Goal: Task Accomplishment & Management: Complete application form

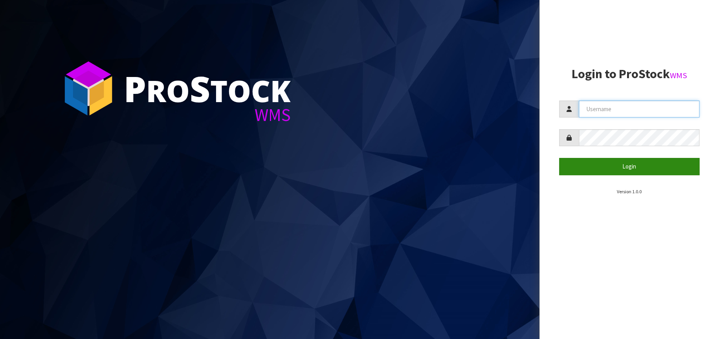
type input "[EMAIL_ADDRESS][DOMAIN_NAME]"
click at [602, 167] on button "Login" at bounding box center [629, 166] width 141 height 17
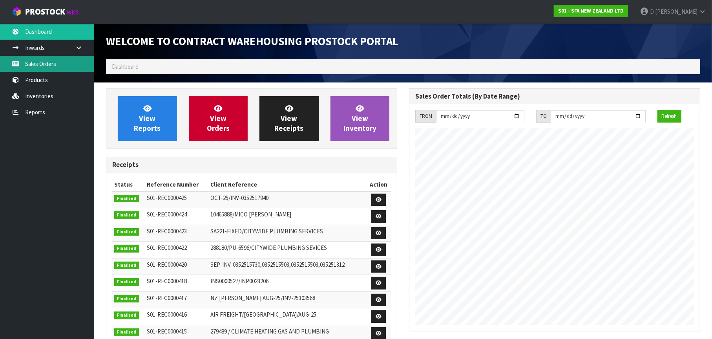
scroll to position [435, 303]
click at [34, 62] on link "Sales Orders" at bounding box center [47, 64] width 94 height 16
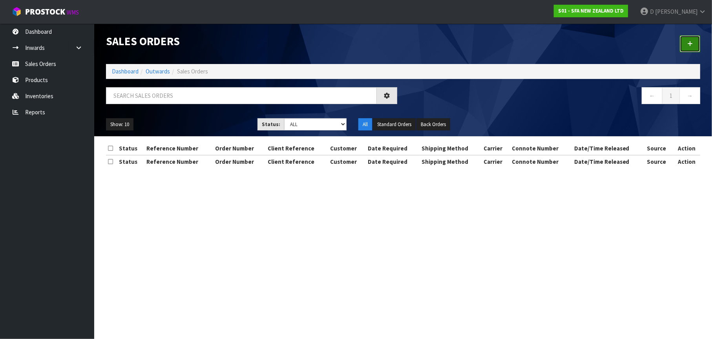
click at [693, 45] on link at bounding box center [690, 43] width 20 height 17
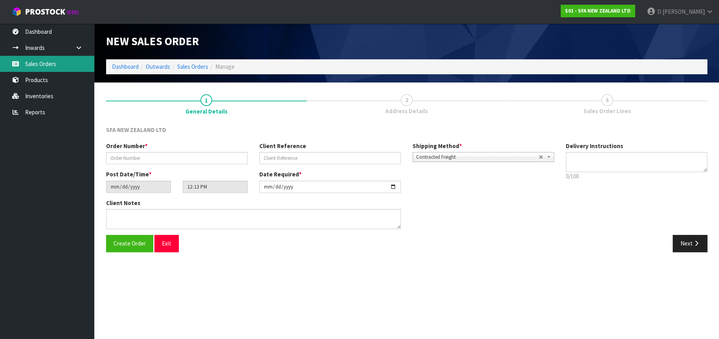
click at [53, 64] on link "Sales Orders" at bounding box center [47, 64] width 94 height 16
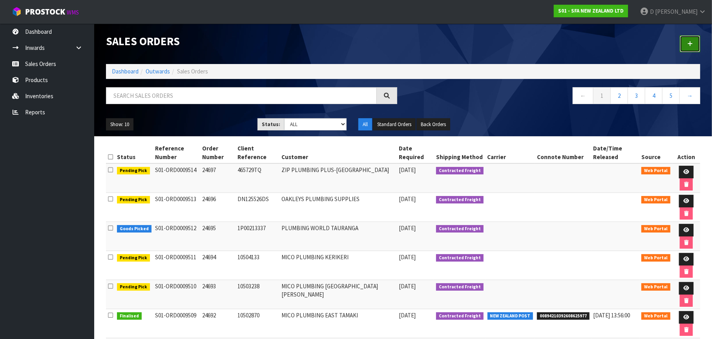
click at [691, 45] on icon at bounding box center [689, 44] width 5 height 6
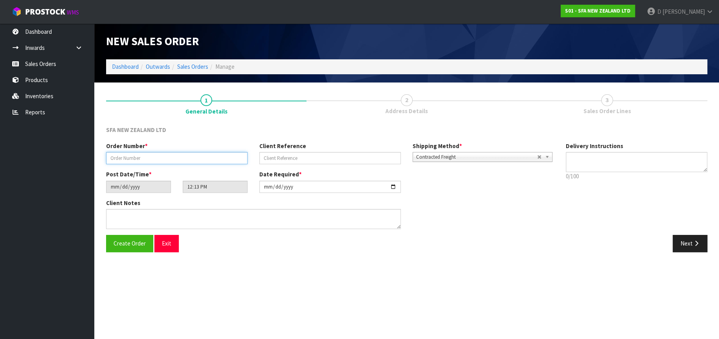
click at [119, 158] on input "text" at bounding box center [176, 158] width 141 height 12
type input "24698"
type input "[PERSON_NAME]"
click at [691, 242] on button "Next" at bounding box center [689, 243] width 35 height 17
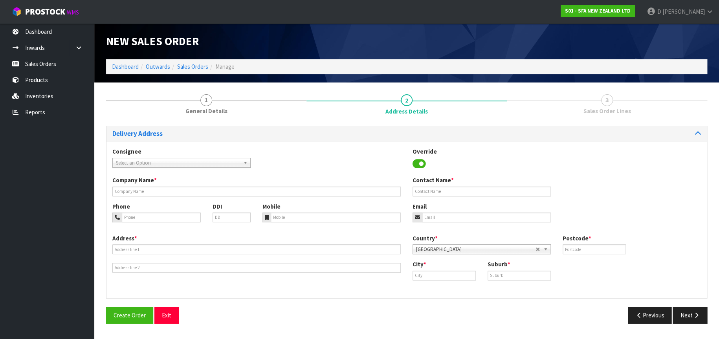
click at [143, 162] on span "Select an Option" at bounding box center [178, 162] width 124 height 9
type input "CITYR"
click at [168, 183] on li "CITYR IVE - CITYWIDE PLUMBING SERVICES" at bounding box center [181, 185] width 134 height 10
type input "CITYWIDE PLUMBING SERVICES"
type input "GROUND FLOOR [STREET_ADDRESS]"
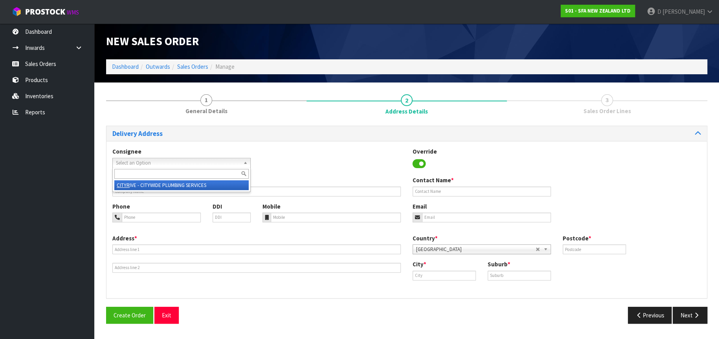
type input "0632"
type input "[GEOGRAPHIC_DATA]"
type input "ROSEDALE"
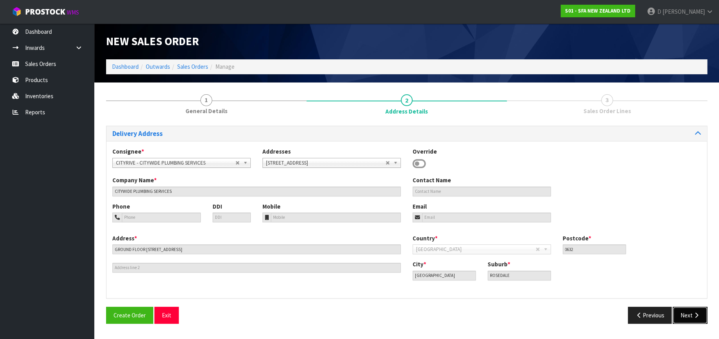
click at [688, 315] on button "Next" at bounding box center [689, 315] width 35 height 17
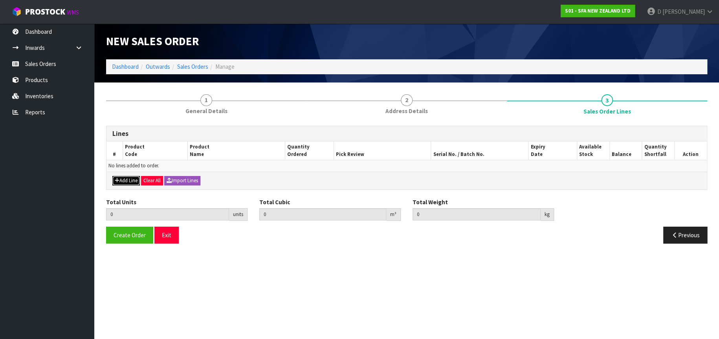
click at [123, 179] on button "Add Line" at bounding box center [125, 180] width 27 height 9
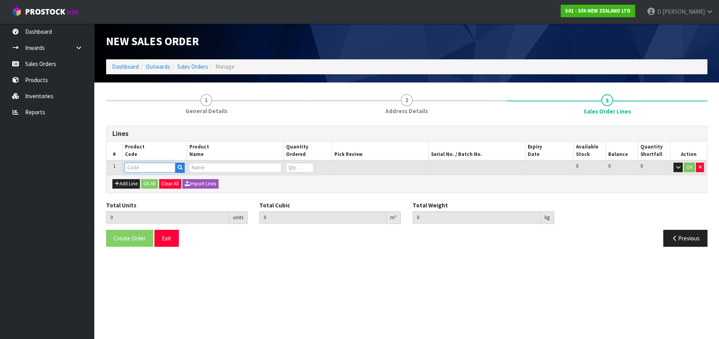
click at [133, 164] on input "text" at bounding box center [149, 168] width 51 height 10
type input "SA101"
click at [152, 177] on link "SA101" at bounding box center [156, 181] width 62 height 11
type input "SA101"
type input "0.000000"
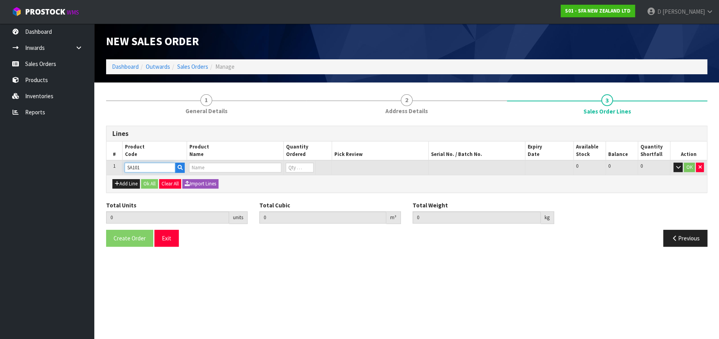
type input "0.000"
type input "SA101 SANISPEED SMALL BORE"
type input "0"
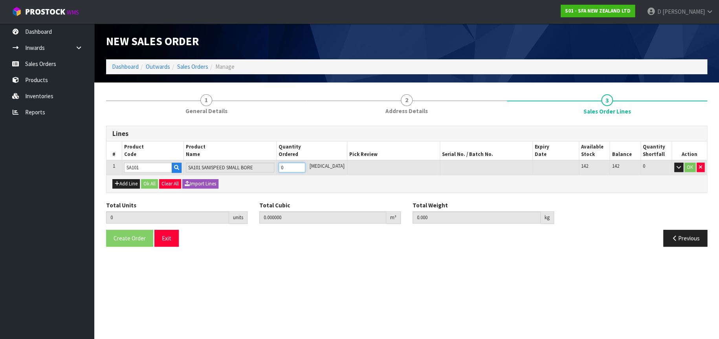
type input "1"
type input "0.031488"
type input "6.65"
type input "1"
click at [687, 166] on button "OK" at bounding box center [689, 167] width 11 height 9
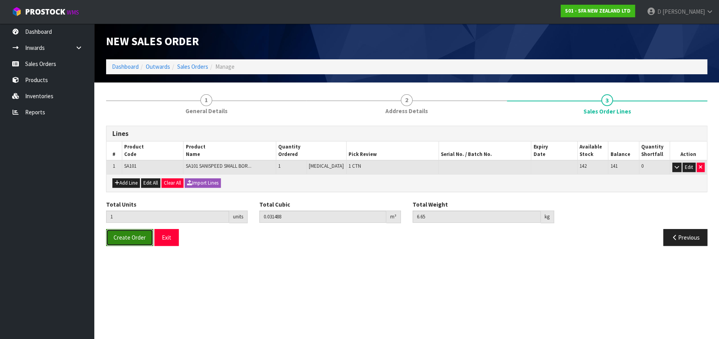
click at [122, 238] on span "Create Order" at bounding box center [129, 237] width 32 height 7
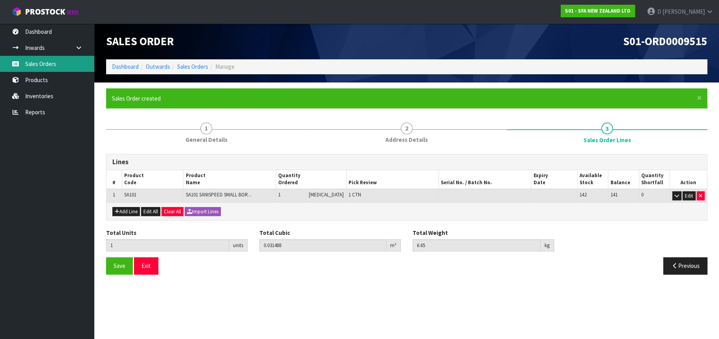
click at [55, 60] on link "Sales Orders" at bounding box center [47, 64] width 94 height 16
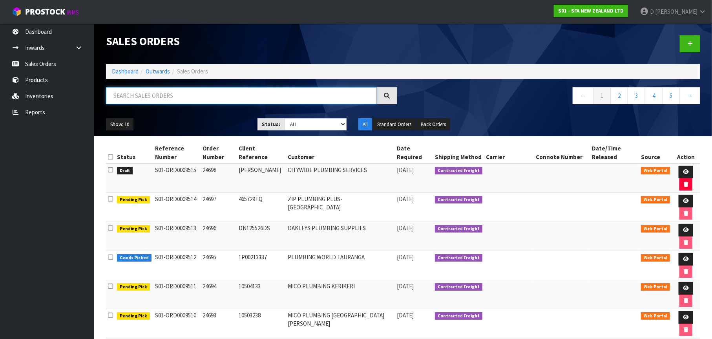
click at [130, 94] on input "text" at bounding box center [241, 95] width 271 height 17
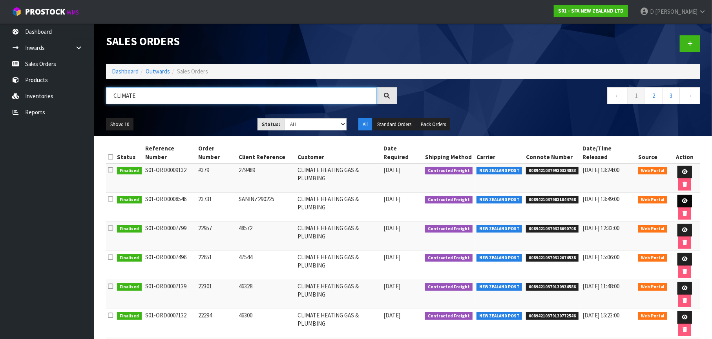
type input "CLIMATE"
click at [682, 198] on icon at bounding box center [685, 200] width 6 height 5
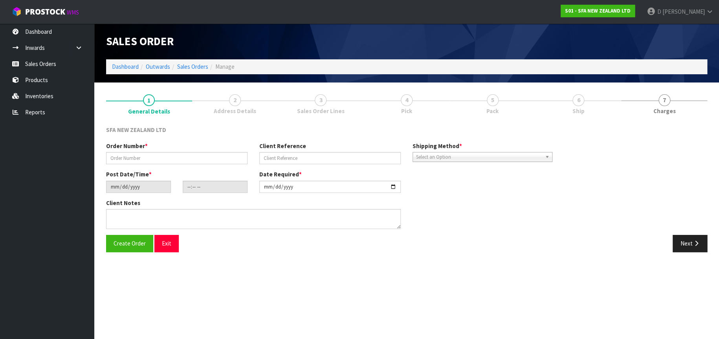
type input "23731"
type input "SANINZ290225"
type input "[DATE]"
type input "15:05:00.000"
type input "[DATE]"
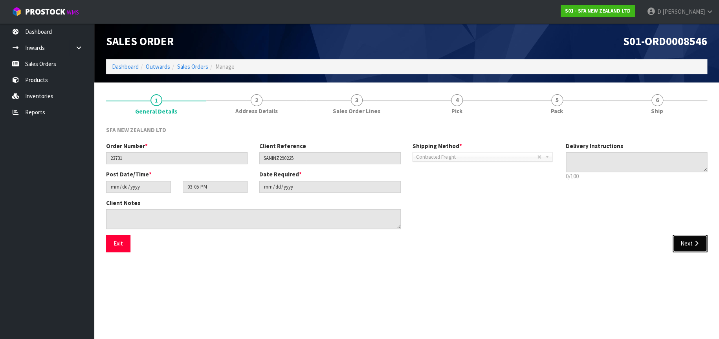
click at [689, 245] on button "Next" at bounding box center [689, 243] width 35 height 17
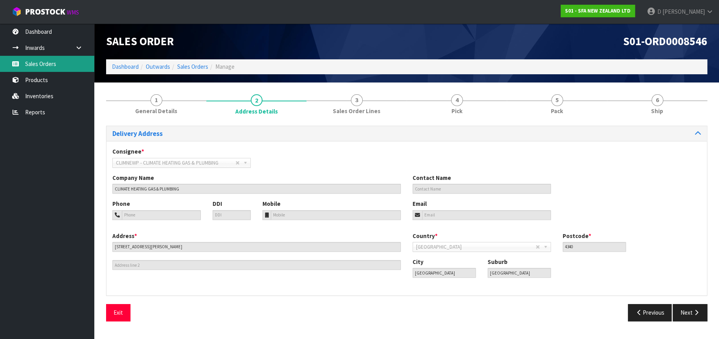
click at [60, 67] on link "Sales Orders" at bounding box center [47, 64] width 94 height 16
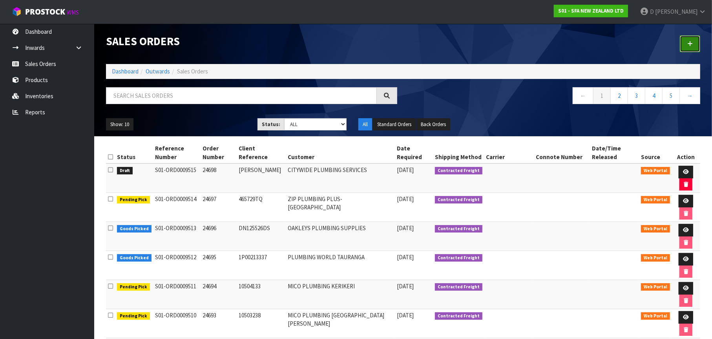
click at [691, 41] on icon at bounding box center [689, 44] width 5 height 6
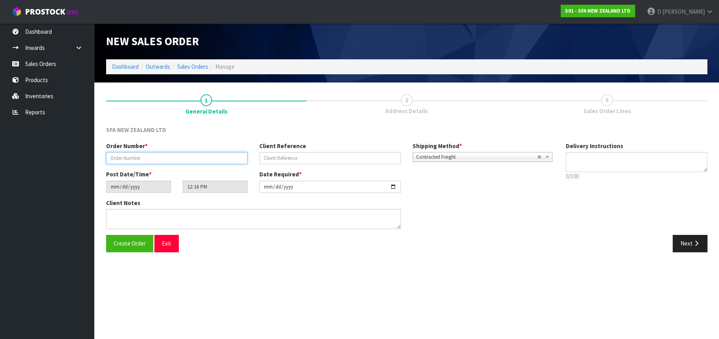
click at [133, 158] on input "text" at bounding box center [176, 158] width 141 height 12
click at [271, 157] on input "text" at bounding box center [329, 158] width 141 height 12
type input "279489-2"
click at [117, 157] on input "text" at bounding box center [176, 158] width 141 height 12
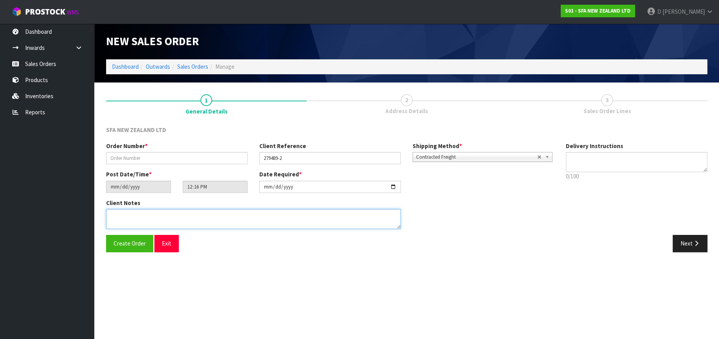
click at [112, 212] on textarea at bounding box center [253, 219] width 294 height 20
type textarea "FOR T2 JOB 279489-2"
click at [692, 243] on icon "button" at bounding box center [695, 243] width 7 height 6
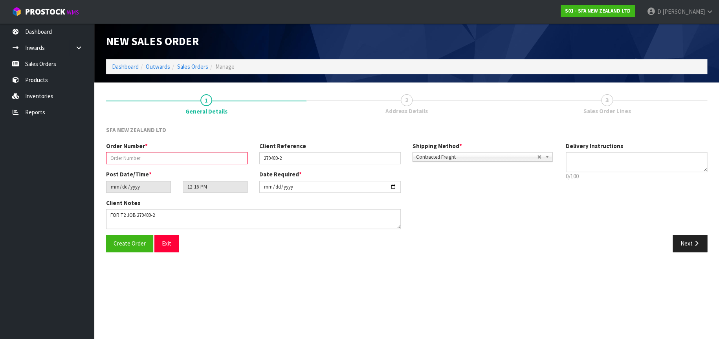
click at [117, 155] on input "text" at bounding box center [176, 158] width 141 height 12
click at [118, 155] on input "text" at bounding box center [176, 158] width 141 height 12
type input "#392"
click at [692, 244] on icon "button" at bounding box center [695, 243] width 7 height 6
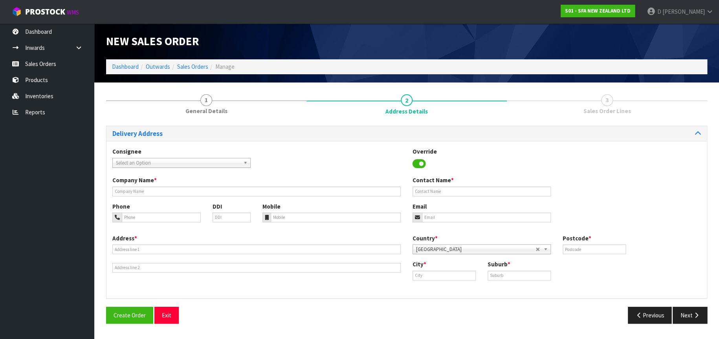
click at [193, 161] on span "Select an Option" at bounding box center [178, 162] width 124 height 9
type input "CLIM"
click at [203, 184] on li "CLIM NEWP - CLIMATE HEATING GAS & PLUMBING" at bounding box center [181, 185] width 134 height 10
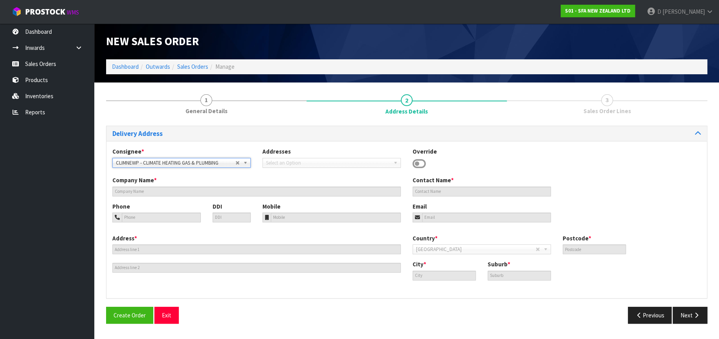
type input "CLIMATE HEATING GAS & PLUMBING"
type input "[STREET_ADDRESS][PERSON_NAME]"
type input "4340"
type input "[GEOGRAPHIC_DATA]"
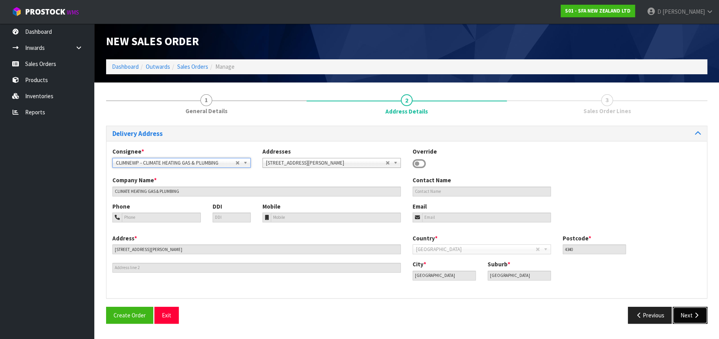
click at [693, 318] on button "Next" at bounding box center [689, 315] width 35 height 17
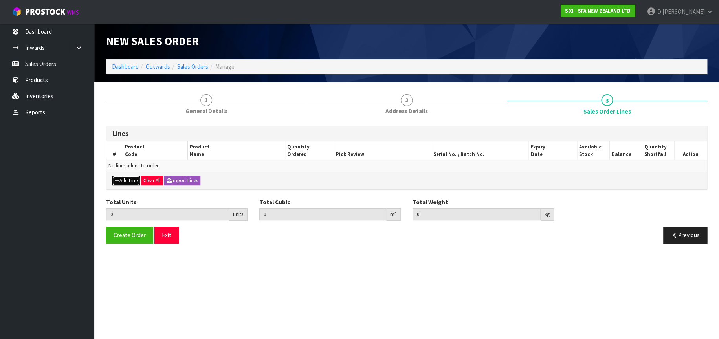
click at [118, 180] on icon "button" at bounding box center [117, 180] width 5 height 5
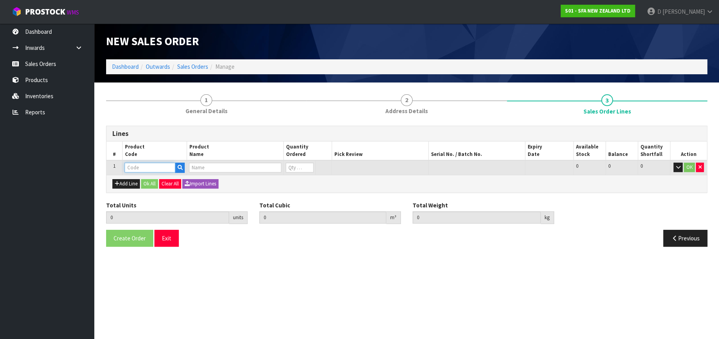
click at [131, 166] on input "text" at bounding box center [149, 168] width 51 height 10
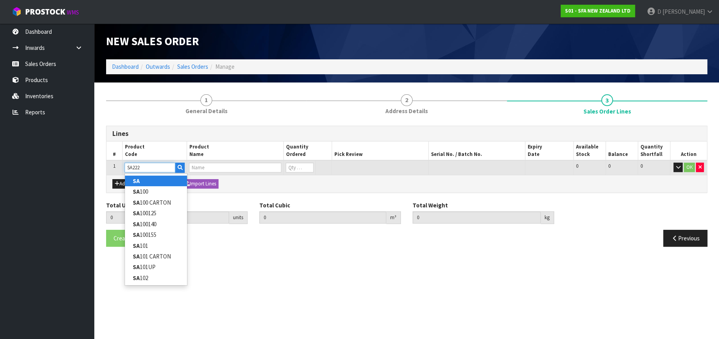
type input "SA"
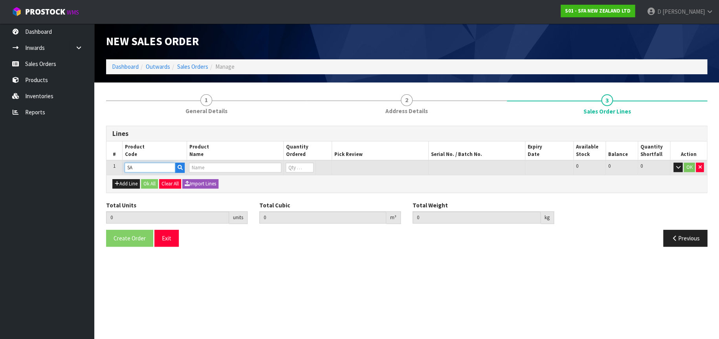
type input "0.000000"
type input "0.000"
type input "SANICUBIC XL"
type input "0"
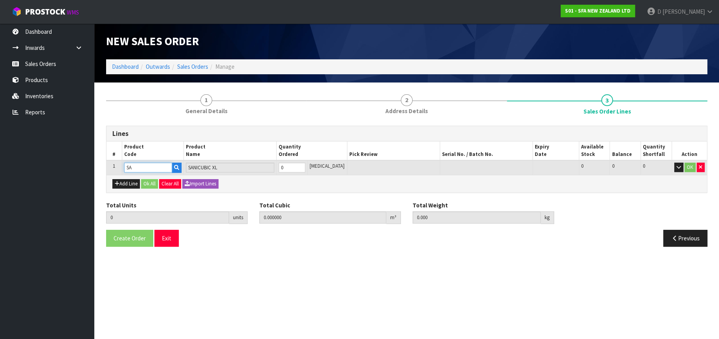
click at [138, 165] on input "SA" at bounding box center [148, 168] width 48 height 10
type input "SA222"
type input "SANIMULTI"
type input "SA222"
type input "1"
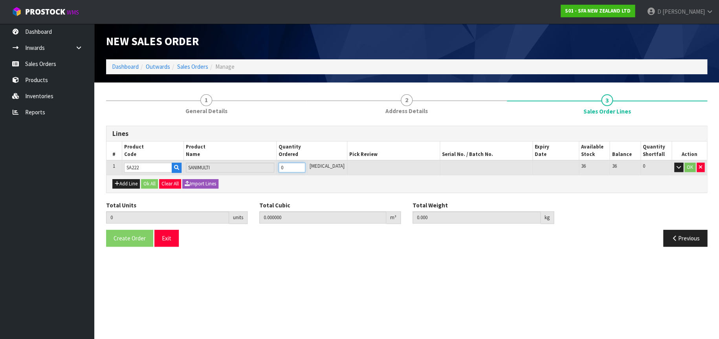
type input "0.03264"
type input "10.16"
type input "1"
click at [689, 168] on button "OK" at bounding box center [689, 167] width 11 height 9
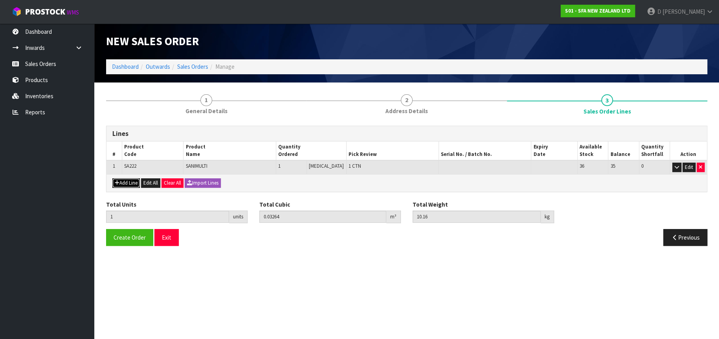
click at [133, 180] on button "Add Line" at bounding box center [125, 182] width 27 height 9
type input "0"
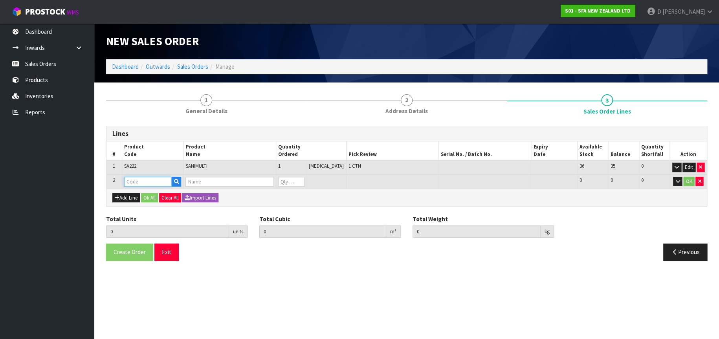
click at [133, 181] on input "text" at bounding box center [148, 182] width 48 height 10
type input "SA99"
type input "1"
type input "0.03264"
type input "10.16"
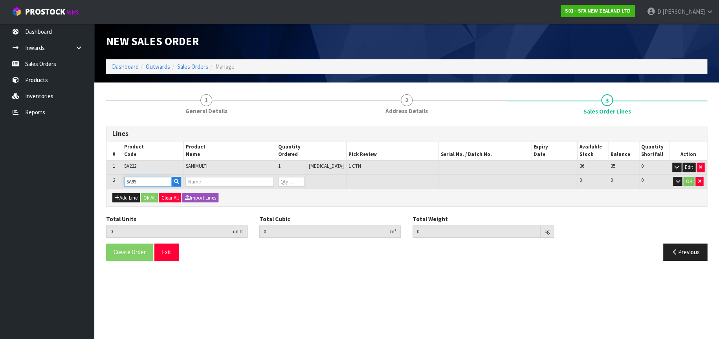
type input "SANIPACK PRO SEWAGE MACERATOR PUMP"
type input "0"
type input "SA99"
type input "2"
type input "0.074976"
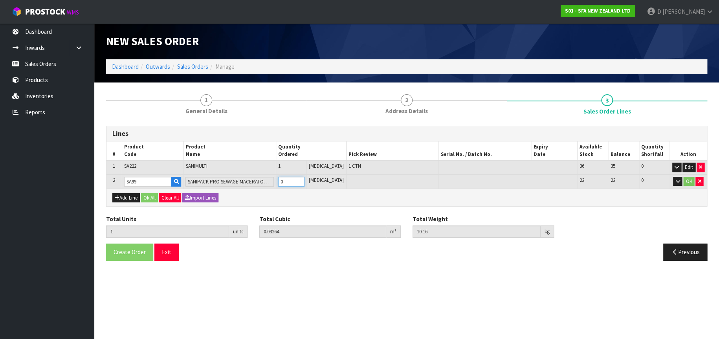
type input "17.01"
type input "1"
click at [689, 179] on button "OK" at bounding box center [688, 181] width 11 height 9
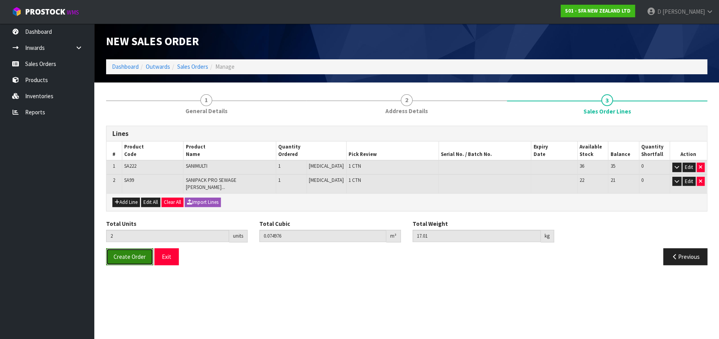
click at [131, 253] on span "Create Order" at bounding box center [129, 256] width 32 height 7
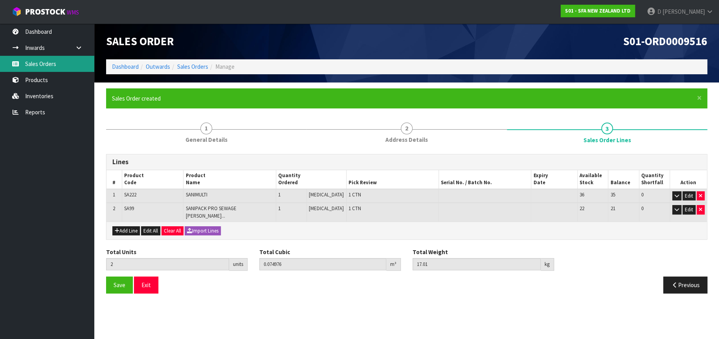
click at [52, 60] on link "Sales Orders" at bounding box center [47, 64] width 94 height 16
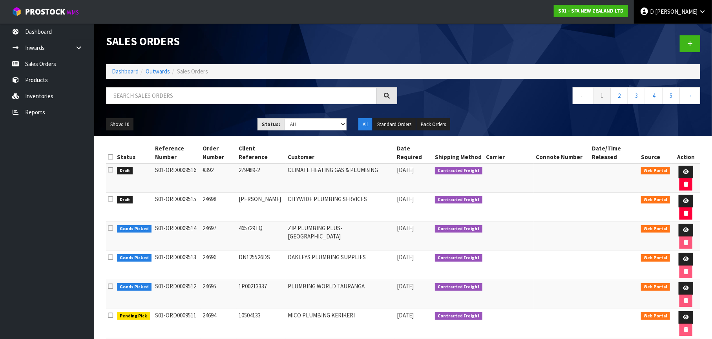
click at [697, 10] on span "[PERSON_NAME]" at bounding box center [676, 11] width 42 height 7
click at [679, 26] on link "Logout" at bounding box center [681, 31] width 62 height 11
